Goal: Information Seeking & Learning: Learn about a topic

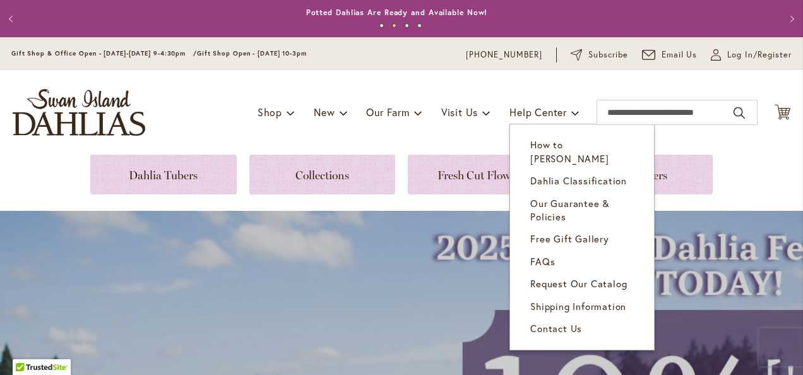
click at [553, 145] on span "How to [PERSON_NAME]" at bounding box center [570, 151] width 78 height 26
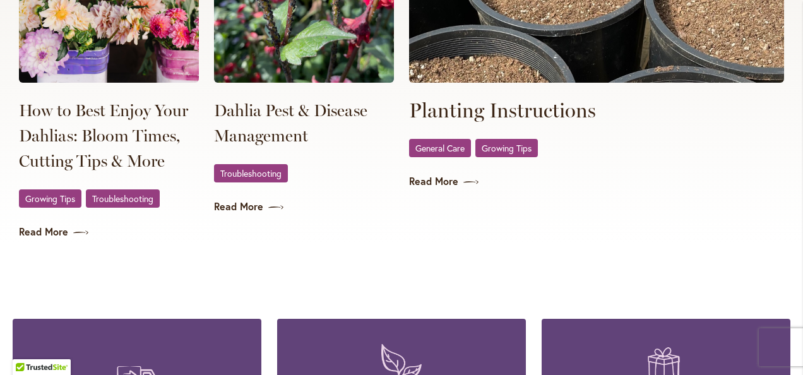
scroll to position [2779, 0]
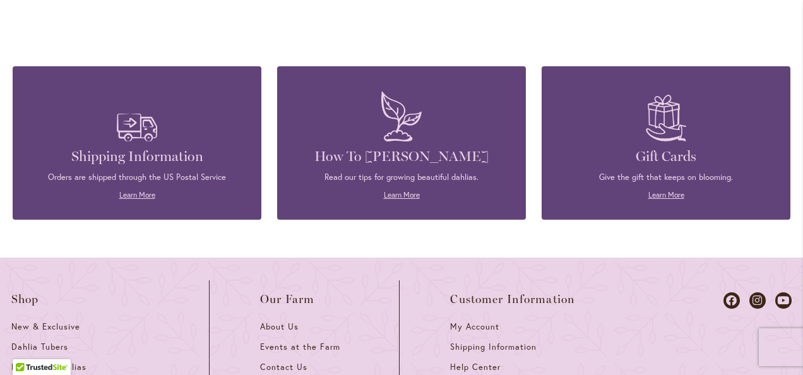
click at [407, 159] on h4 "How To [PERSON_NAME]" at bounding box center [401, 157] width 211 height 18
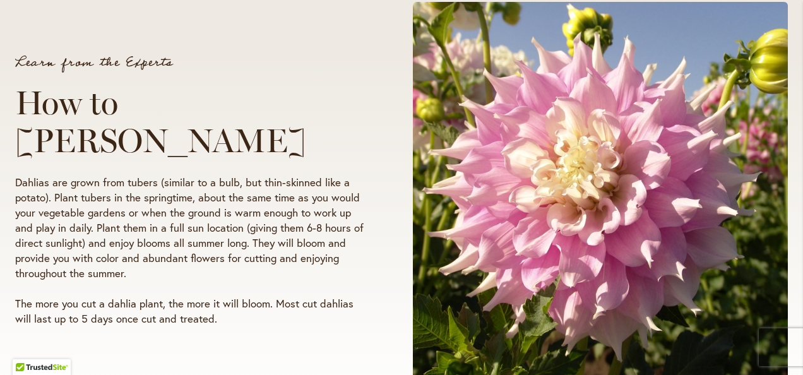
scroll to position [379, 0]
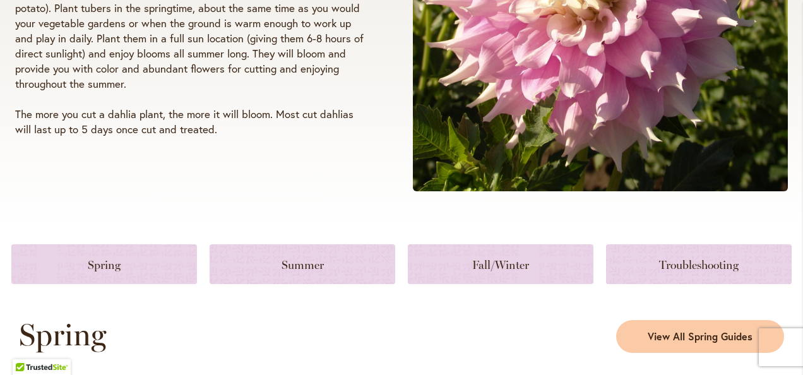
click at [126, 273] on link at bounding box center [104, 264] width 186 height 40
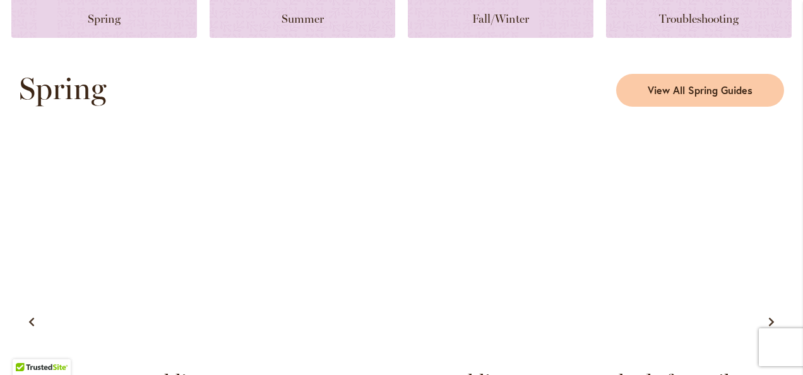
scroll to position [815, 0]
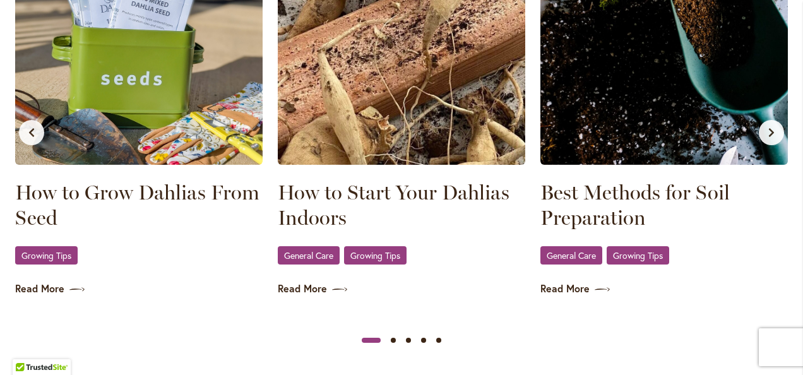
click at [558, 297] on div "Best Methods for Soil Preparation General Care , Growing Tips Read More" at bounding box center [664, 120] width 255 height 360
click at [576, 287] on link "Read More" at bounding box center [665, 289] width 248 height 15
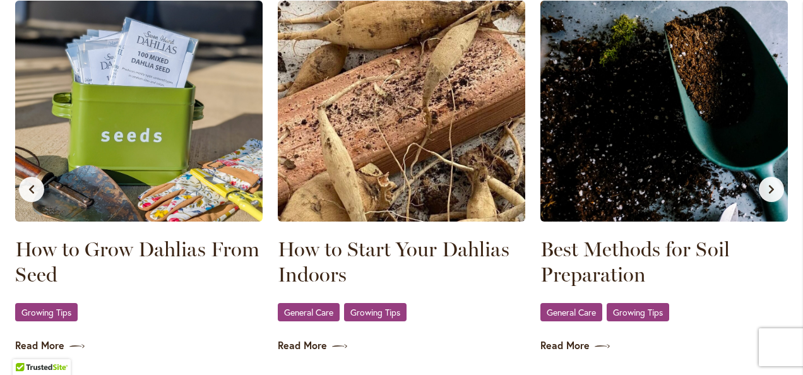
scroll to position [379, 0]
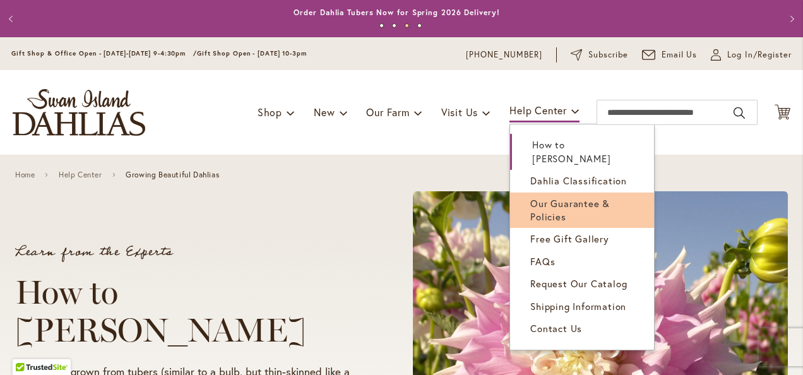
click at [534, 197] on span "Our Guarantee & Policies" at bounding box center [571, 210] width 80 height 26
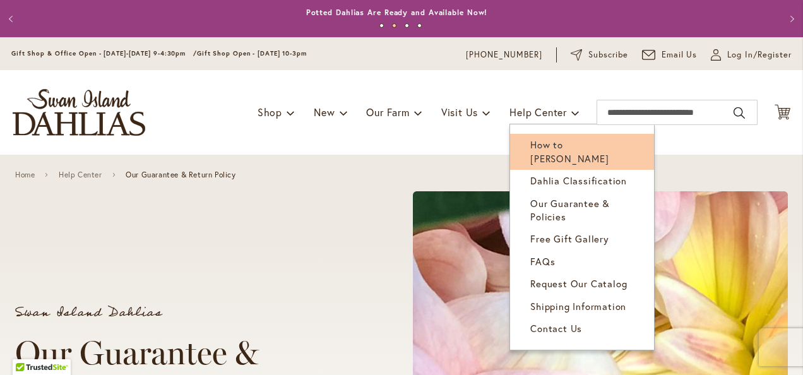
click at [531, 143] on span "How to [PERSON_NAME]" at bounding box center [570, 151] width 78 height 26
